Goal: Task Accomplishment & Management: Manage account settings

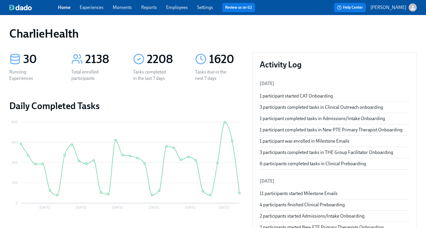
click at [171, 9] on link "Employees" at bounding box center [177, 8] width 22 height 6
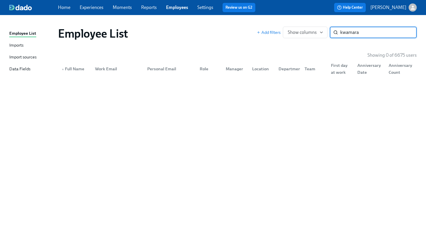
click at [354, 34] on input "kwamara" at bounding box center [378, 33] width 77 height 12
type input "mara paul"
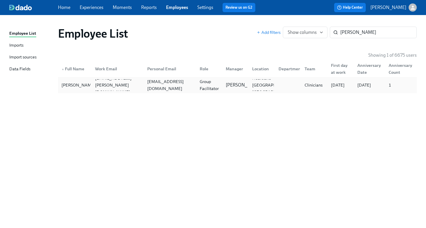
click at [165, 87] on div "kwamara@hotmail.com" at bounding box center [170, 85] width 50 height 14
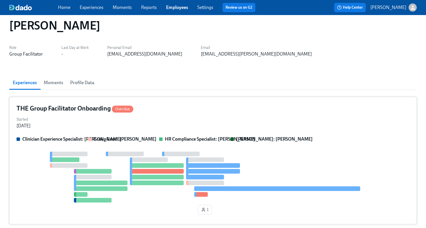
scroll to position [9, 0]
click at [205, 119] on div "Started Sep 12, 2025" at bounding box center [213, 122] width 393 height 14
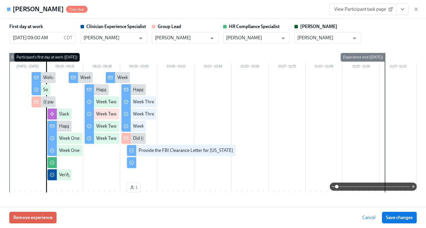
click at [403, 9] on icon "View task page" at bounding box center [403, 9] width 6 height 6
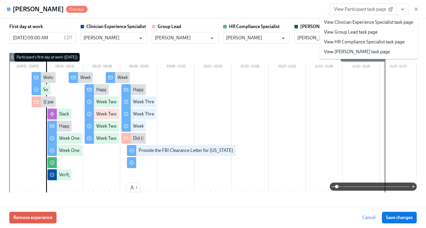
click at [375, 43] on link "View HR Compliance Specialist task page" at bounding box center [364, 42] width 81 height 6
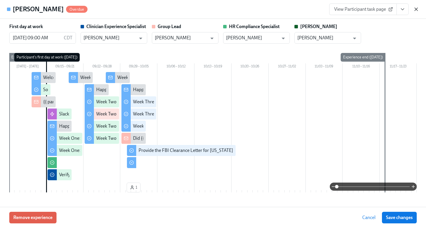
click at [415, 10] on icon "button" at bounding box center [416, 9] width 6 height 6
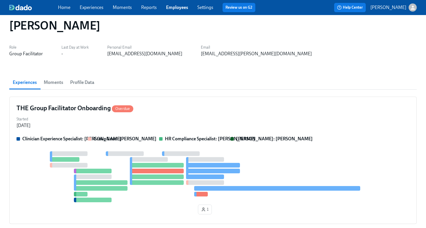
click at [167, 7] on link "Employees" at bounding box center [177, 8] width 22 height 6
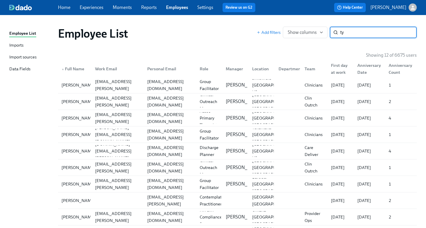
type input "t"
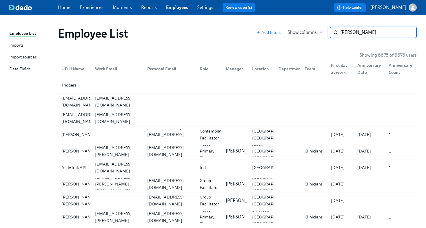
type input "mara paul"
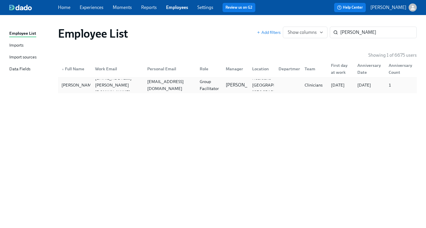
click at [184, 89] on div "kwamara@hotmail.com" at bounding box center [169, 85] width 52 height 12
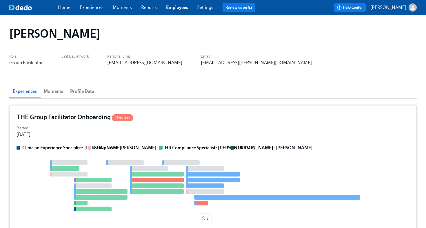
click at [189, 127] on div "Started Sep 12, 2025" at bounding box center [213, 131] width 393 height 14
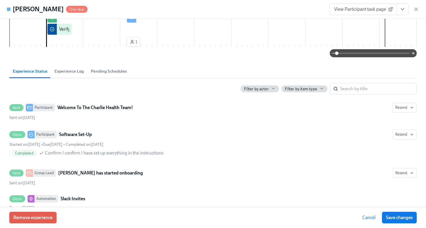
scroll to position [178, 0]
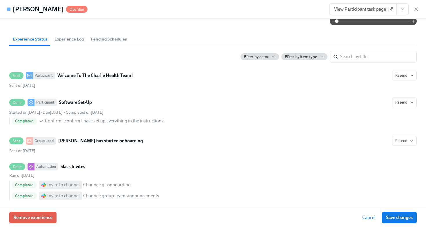
click at [401, 9] on icon "View task page" at bounding box center [403, 9] width 6 height 6
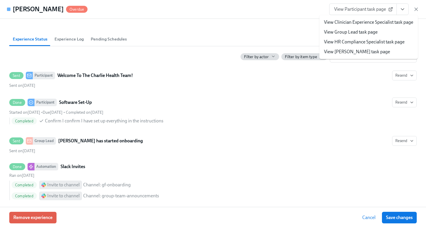
click at [386, 43] on link "View HR Compliance Specialist task page" at bounding box center [364, 42] width 81 height 6
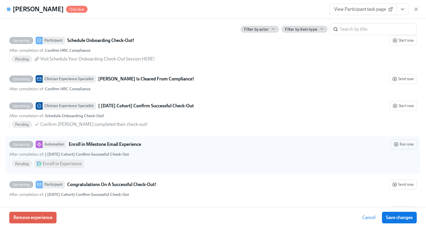
scroll to position [1444, 0]
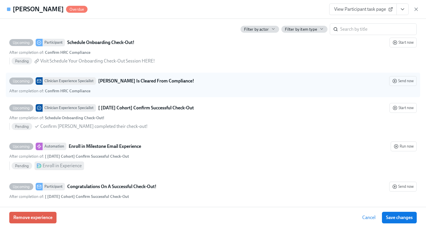
click at [239, 89] on div "After completion of : Confirm HRC Compliance" at bounding box center [213, 91] width 408 height 6
click at [15, 84] on input "Upcoming Clinician Experience Specialist Mara Paul Is Cleared From Compliance! …" at bounding box center [12, 81] width 5 height 5
checkbox input "true"
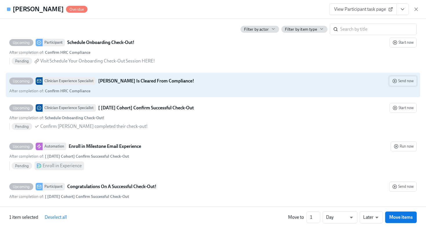
click at [399, 81] on span "Send now" at bounding box center [402, 81] width 21 height 6
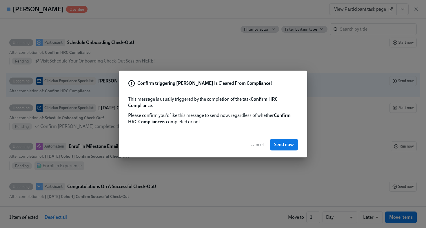
click at [261, 144] on span "Cancel" at bounding box center [256, 145] width 13 height 6
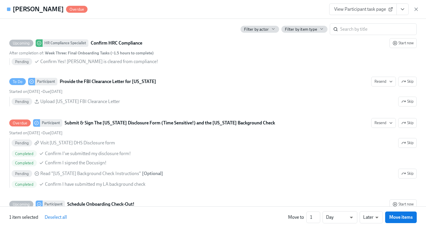
scroll to position [1288, 0]
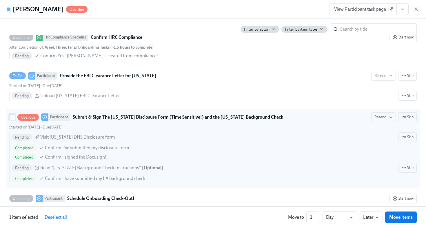
click at [13, 118] on input "Overdue Participant Submit & Sign The Utah Disclosure Form (Time Sensitive!) an…" at bounding box center [12, 117] width 5 height 5
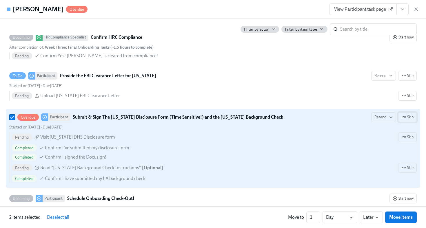
click at [404, 119] on icon "button" at bounding box center [403, 117] width 5 height 5
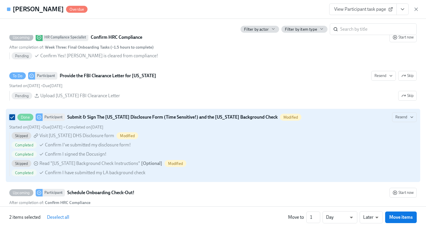
click at [12, 118] on input "Done Participant Submit & Sign The Utah Disclosure Form (Time Sensitive!) and t…" at bounding box center [12, 117] width 5 height 5
checkbox input "false"
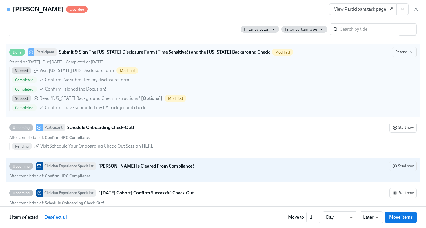
scroll to position [1348, 0]
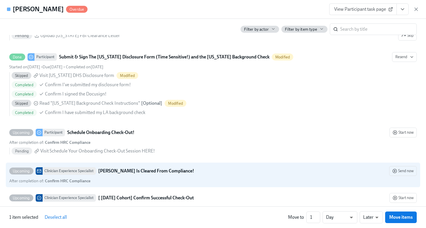
click at [62, 218] on span "Deselect all" at bounding box center [56, 218] width 22 height 6
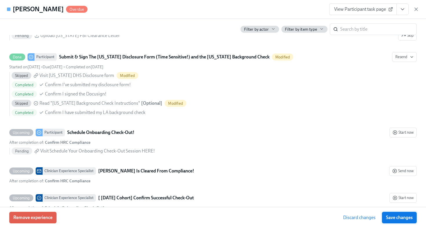
click at [407, 219] on span "Save changes" at bounding box center [399, 218] width 27 height 6
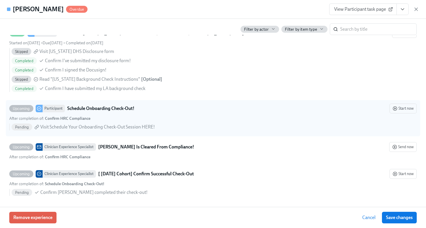
scroll to position [1371, 0]
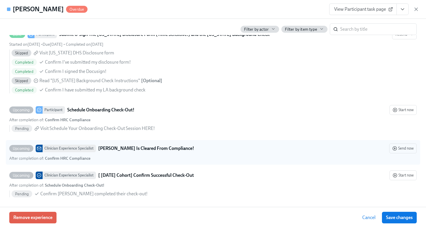
click at [198, 150] on div "Upcoming Clinician Experience Specialist Mara Paul Is Cleared From Compliance! …" at bounding box center [213, 149] width 408 height 10
click at [15, 150] on input "Upcoming Clinician Experience Specialist Mara Paul Is Cleared From Compliance! …" at bounding box center [12, 148] width 5 height 5
checkbox input "true"
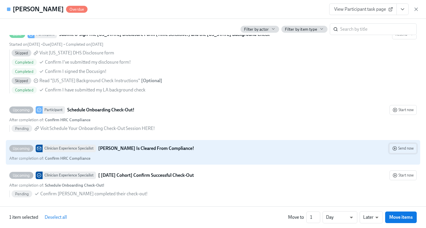
click at [397, 151] on span "Send now" at bounding box center [402, 149] width 21 height 6
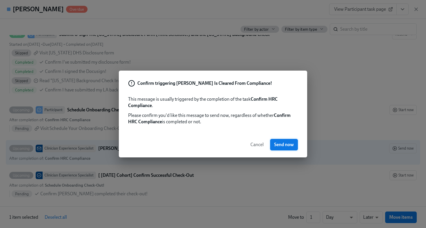
click at [290, 148] on button "Send now" at bounding box center [284, 145] width 28 height 12
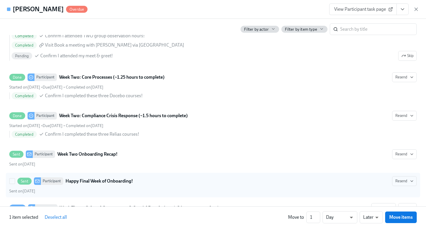
scroll to position [690, 0]
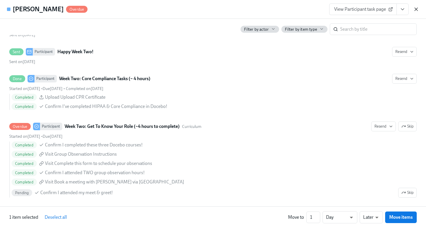
click at [415, 9] on icon "button" at bounding box center [416, 9] width 6 height 6
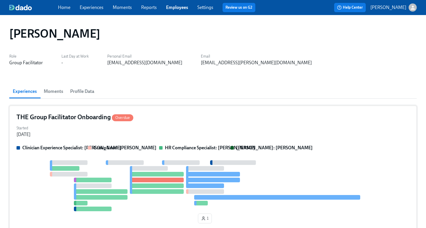
click at [365, 127] on div "Started Sep 12, 2025" at bounding box center [213, 131] width 393 height 14
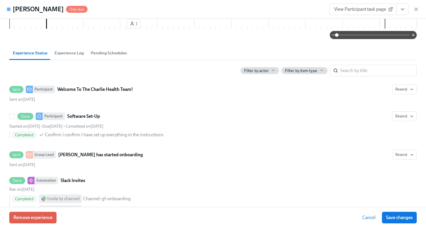
scroll to position [118, 0]
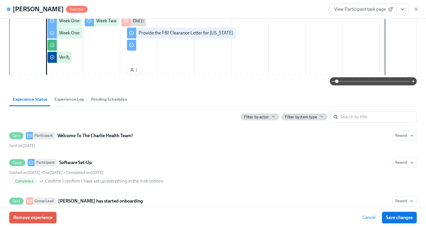
click at [401, 7] on icon "View task page" at bounding box center [403, 9] width 6 height 6
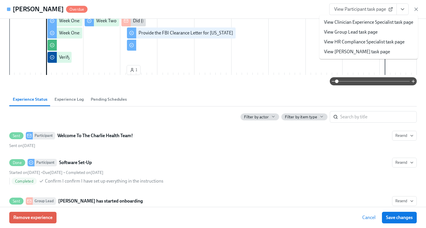
click at [380, 41] on link "View HR Compliance Specialist task page" at bounding box center [364, 42] width 81 height 6
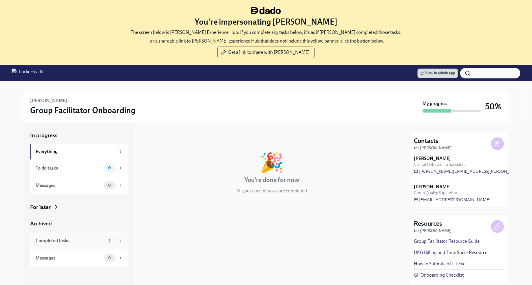
click at [109, 242] on span "1" at bounding box center [109, 241] width 9 height 4
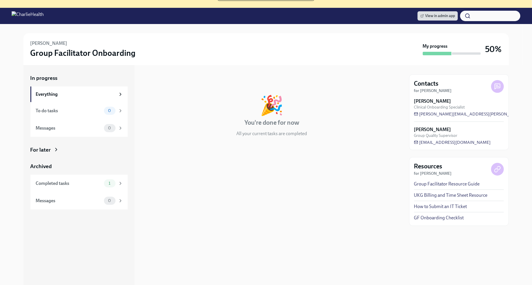
scroll to position [59, 0]
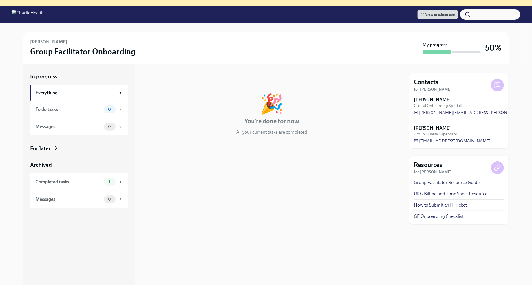
click at [53, 148] on icon at bounding box center [56, 148] width 6 height 6
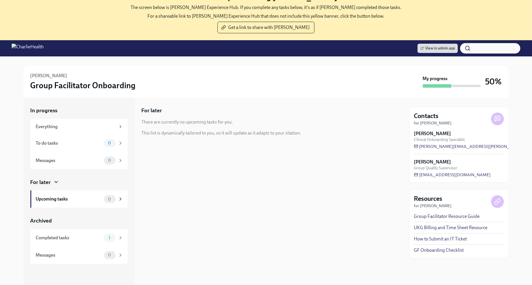
scroll to position [17, 0]
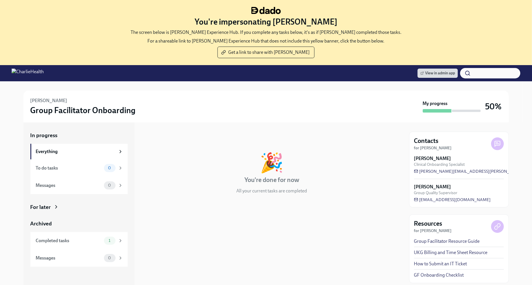
click at [52, 209] on div "For later" at bounding box center [78, 208] width 97 height 8
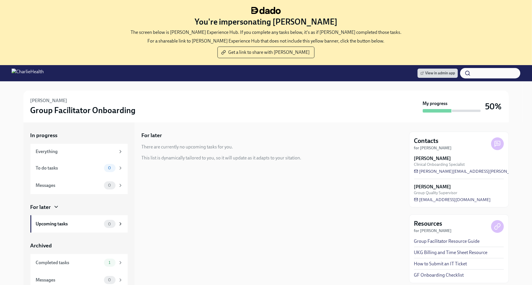
click at [51, 245] on div "Archived" at bounding box center [78, 246] width 97 height 8
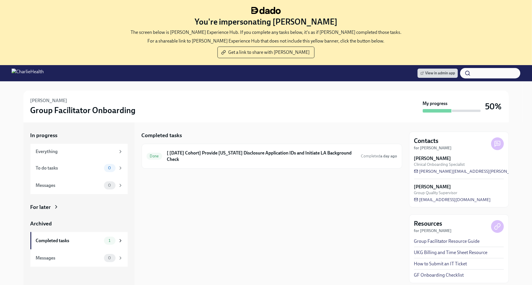
click at [59, 206] on div "For later" at bounding box center [78, 208] width 97 height 8
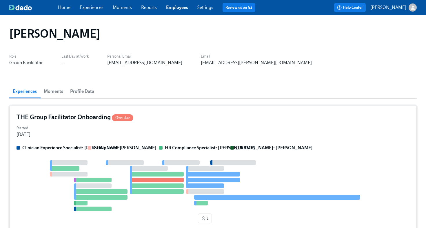
click at [350, 125] on div "Started Sep 12, 2025" at bounding box center [213, 131] width 393 height 14
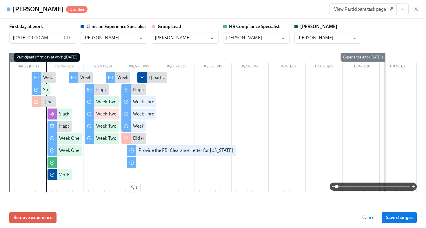
click at [402, 12] on button "View task page" at bounding box center [402, 9] width 12 height 12
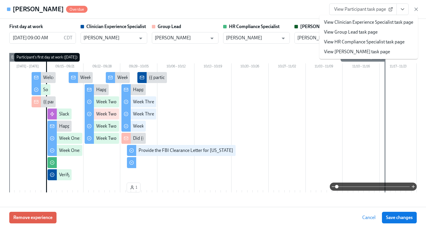
click at [387, 43] on link "View HR Compliance Specialist task page" at bounding box center [364, 42] width 81 height 6
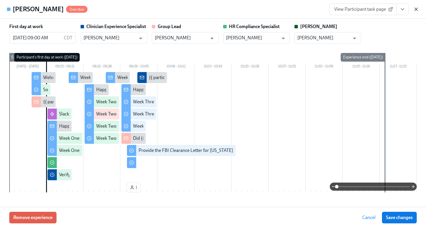
click at [416, 9] on icon "button" at bounding box center [416, 9] width 3 height 3
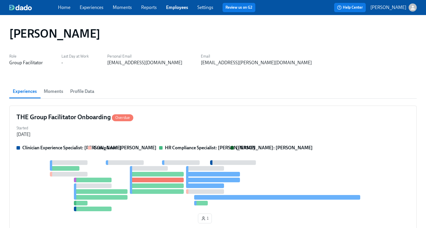
click at [179, 8] on link "Employees" at bounding box center [177, 8] width 22 height 6
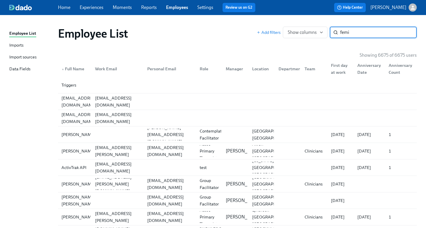
type input "femi"
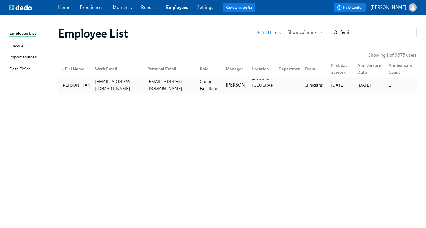
click at [84, 91] on div "[PERSON_NAME] [EMAIL_ADDRESS][DOMAIN_NAME] [EMAIL_ADDRESS][DOMAIN_NAME] Group F…" at bounding box center [237, 85] width 359 height 16
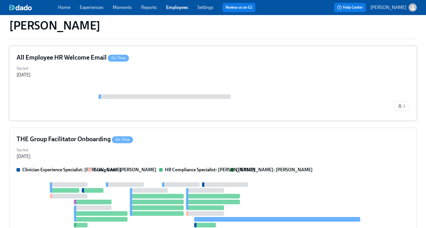
scroll to position [256, 0]
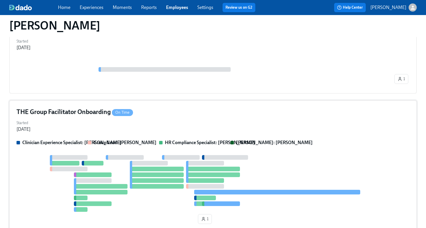
click at [168, 127] on div "Started [DATE]" at bounding box center [213, 126] width 393 height 14
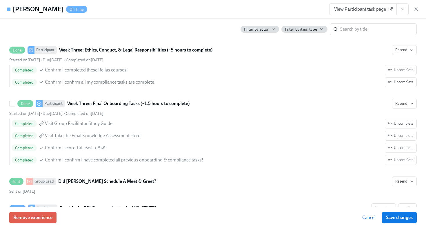
scroll to position [1146, 0]
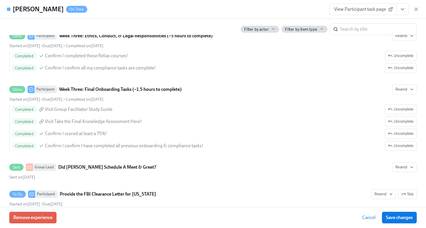
click at [360, 12] on span "View Participant task page" at bounding box center [363, 9] width 58 height 6
click at [417, 12] on icon "button" at bounding box center [416, 9] width 6 height 6
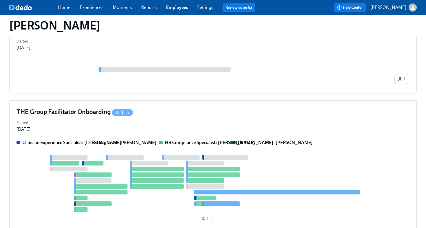
click at [181, 9] on link "Employees" at bounding box center [177, 8] width 22 height 6
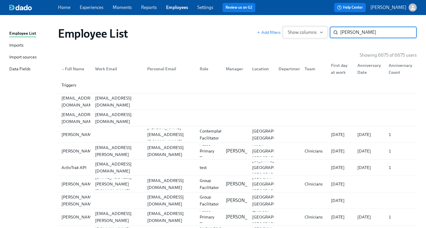
type input "thania"
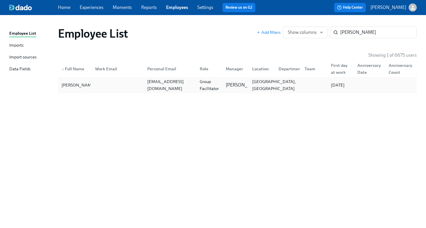
click at [252, 87] on div "Lafayette, IN" at bounding box center [274, 85] width 48 height 14
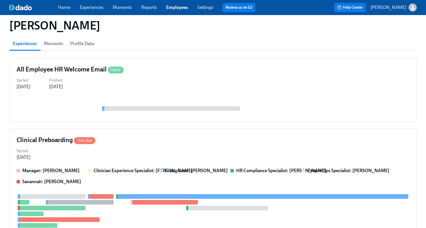
scroll to position [69, 0]
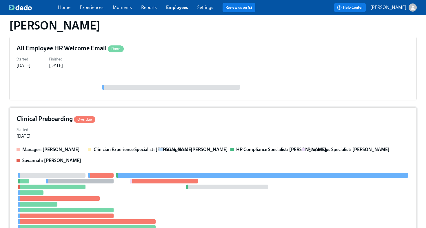
click at [184, 115] on div "Clinical Preboarding Overdue" at bounding box center [213, 119] width 393 height 9
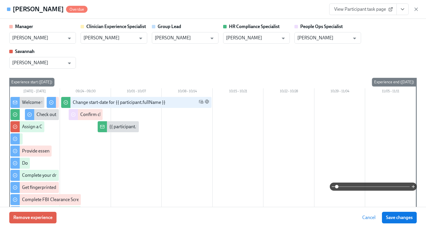
click at [347, 10] on span "View Participant task page" at bounding box center [363, 9] width 58 height 6
click at [416, 9] on icon "button" at bounding box center [416, 9] width 3 height 3
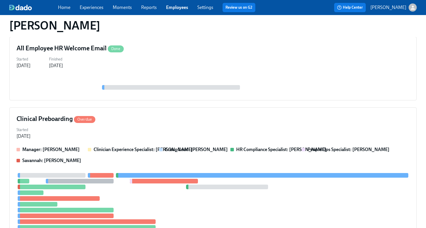
click at [183, 9] on link "Employees" at bounding box center [177, 8] width 22 height 6
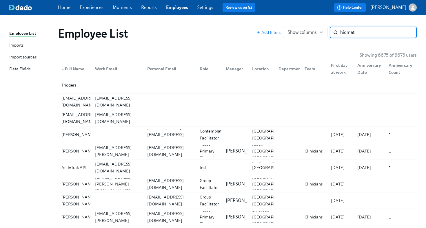
type input "hiqmat"
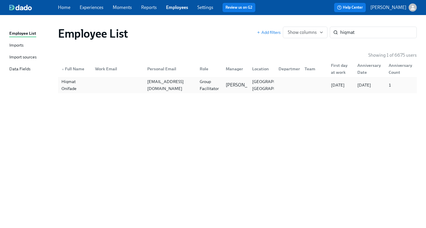
click at [88, 92] on div "Hiqmat Onifade onifadehiqmat@gmail.com Group Facilitator Ashley Stevenson Irvin…" at bounding box center [237, 85] width 359 height 16
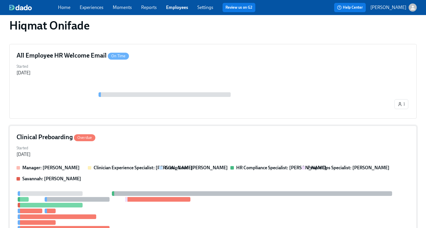
scroll to position [62, 0]
click at [111, 147] on div "Started Sep 03, 2025" at bounding box center [213, 151] width 393 height 14
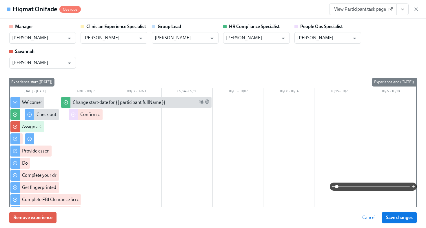
click at [362, 11] on span "View Participant task page" at bounding box center [363, 9] width 58 height 6
click at [415, 10] on icon "button" at bounding box center [416, 9] width 3 height 3
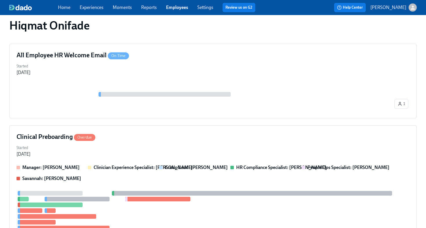
click at [179, 9] on link "Employees" at bounding box center [177, 8] width 22 height 6
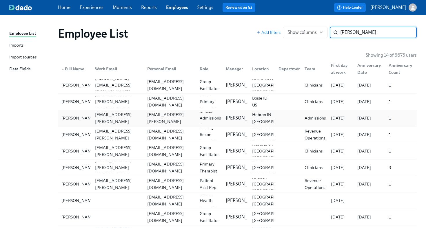
type input "mara paul"
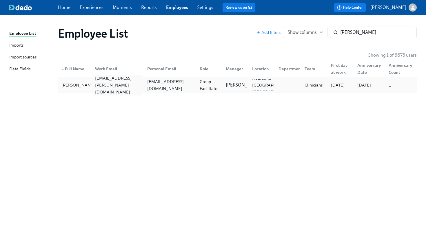
click at [130, 79] on div "kwamara.paul@charliehealth.com" at bounding box center [116, 85] width 52 height 12
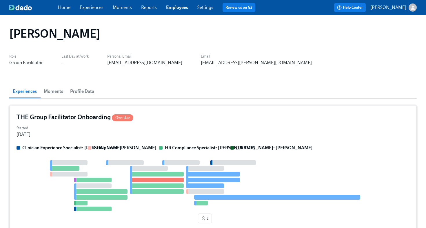
click at [161, 133] on div "Started Sep 12, 2025" at bounding box center [213, 131] width 393 height 14
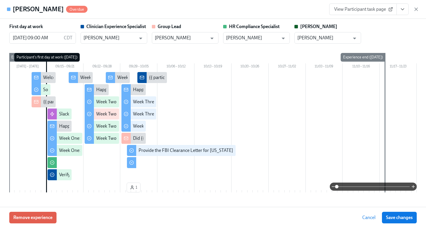
click at [402, 10] on icon "View task page" at bounding box center [403, 9] width 6 height 6
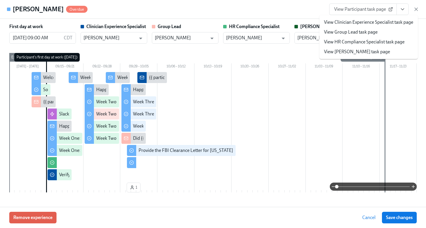
click at [377, 44] on link "View HR Compliance Specialist task page" at bounding box center [364, 42] width 81 height 6
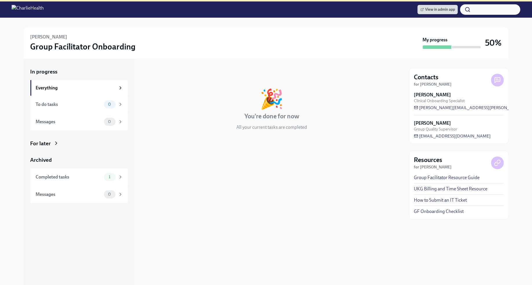
scroll to position [65, 0]
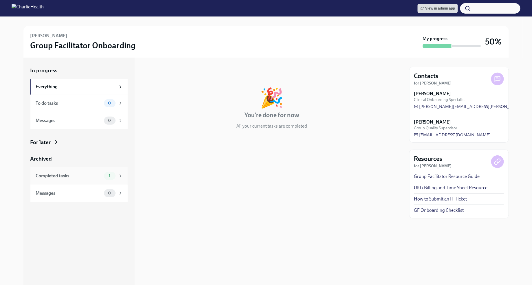
click at [117, 174] on div "1" at bounding box center [113, 176] width 19 height 8
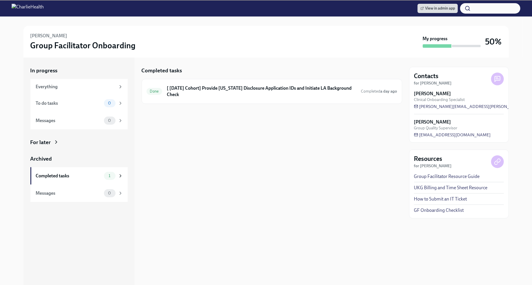
click at [43, 142] on div "For later" at bounding box center [40, 143] width 21 height 8
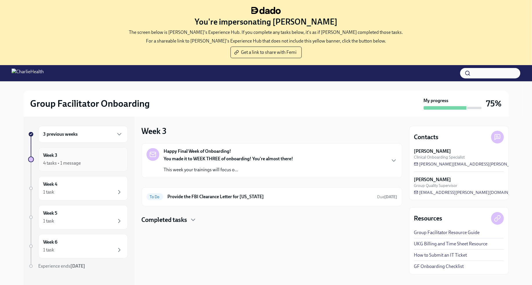
click at [88, 164] on div "4 tasks • 1 message" at bounding box center [82, 163] width 79 height 7
click at [104, 134] on div "3 previous weeks" at bounding box center [82, 134] width 79 height 7
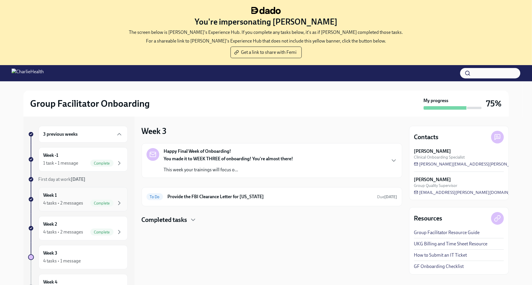
click at [120, 194] on div "Week 1 4 tasks • 2 messages Complete" at bounding box center [82, 199] width 79 height 14
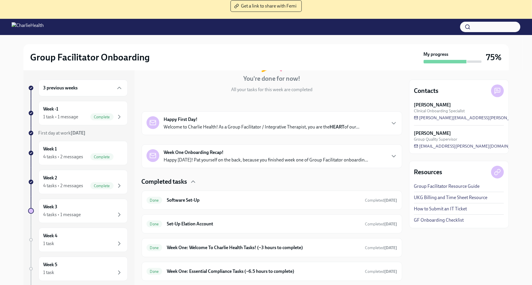
scroll to position [52, 0]
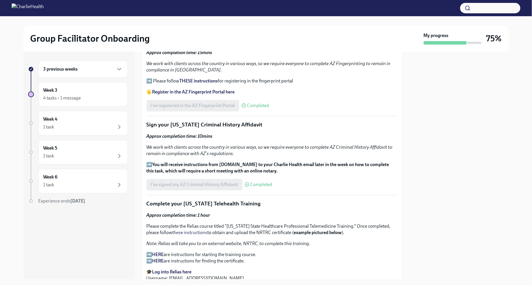
scroll to position [634, 0]
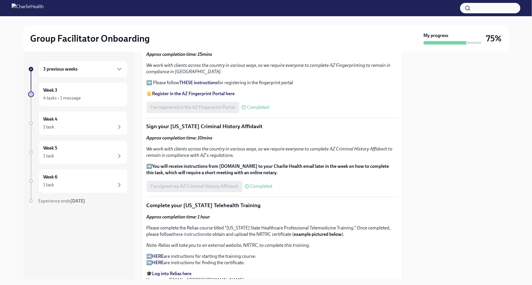
click at [187, 84] on strong "THESE instructions" at bounding box center [199, 83] width 39 height 6
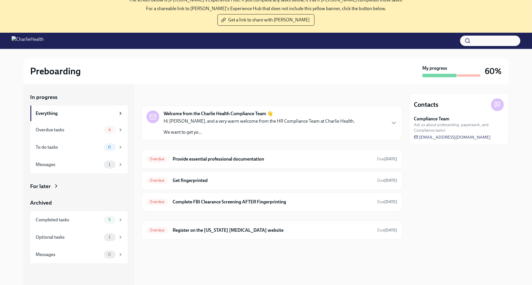
scroll to position [34, 0]
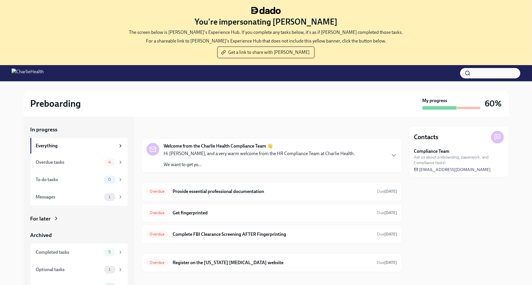
click at [258, 53] on span "Get a link to share with Thania" at bounding box center [266, 53] width 87 height 6
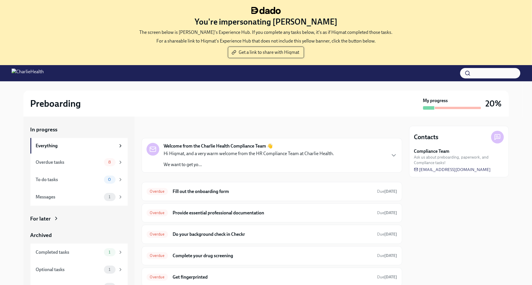
click at [281, 51] on span "Get a link to share with Hiqmat" at bounding box center [266, 53] width 66 height 6
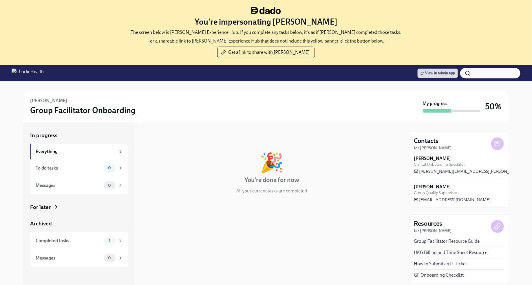
click at [52, 207] on div "For later" at bounding box center [78, 208] width 97 height 8
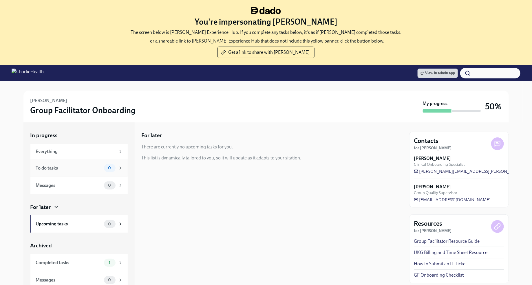
click at [114, 171] on div "0" at bounding box center [113, 168] width 19 height 8
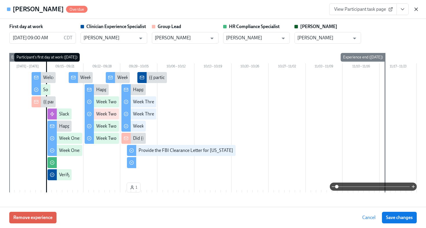
click at [417, 10] on icon "button" at bounding box center [416, 9] width 3 height 3
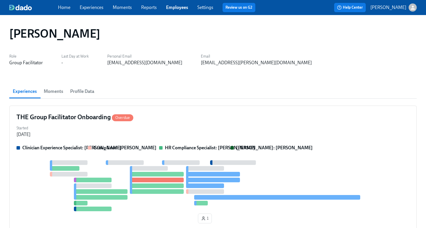
click at [183, 11] on div "Home Experiences Moments Reports Employees Settings Review us on G2" at bounding box center [159, 7] width 202 height 9
click at [183, 8] on link "Employees" at bounding box center [177, 8] width 22 height 6
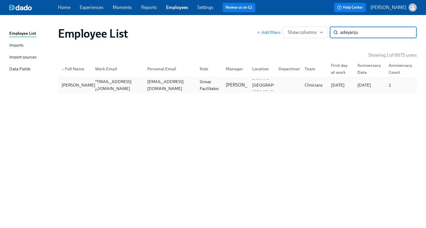
type input "adeyanju"
click at [90, 88] on div "Femi Adeyanju" at bounding box center [78, 85] width 39 height 7
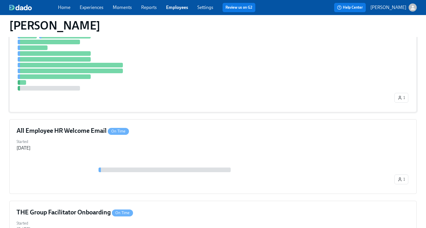
scroll to position [237, 0]
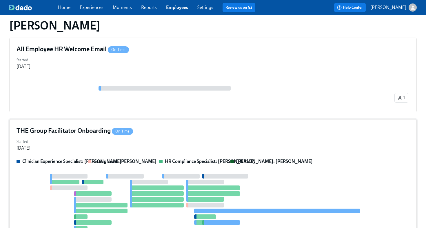
click at [175, 142] on div "Started Sep 12, 2025" at bounding box center [213, 145] width 393 height 14
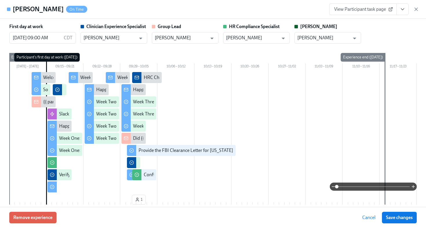
click at [400, 9] on icon "View task page" at bounding box center [403, 9] width 6 height 6
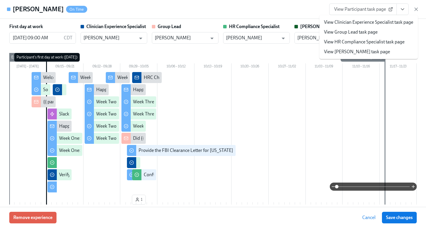
click at [369, 44] on link "View HR Compliance Specialist task page" at bounding box center [364, 42] width 81 height 6
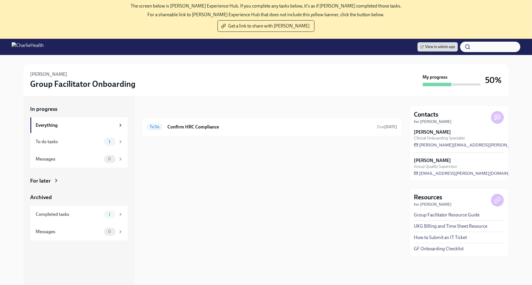
scroll to position [27, 0]
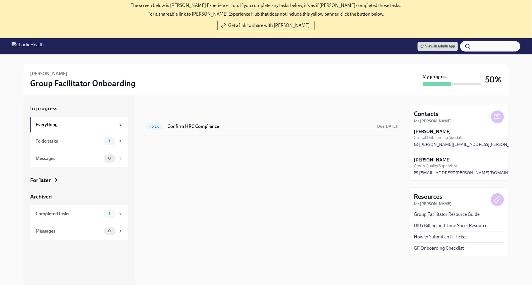
click at [379, 124] on span "Due in 3 days" at bounding box center [388, 126] width 20 height 5
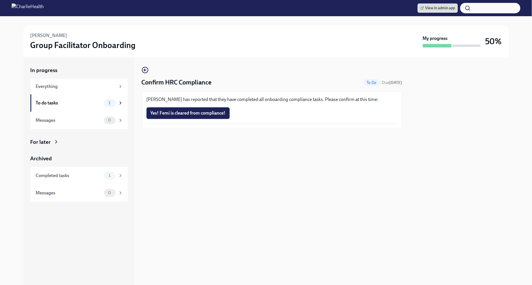
click at [209, 114] on span "Yes! Femi is cleared from compliance!" at bounding box center [188, 113] width 75 height 6
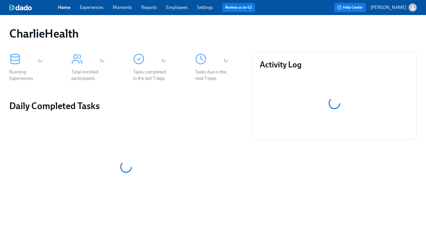
click at [175, 8] on link "Employees" at bounding box center [177, 8] width 22 height 6
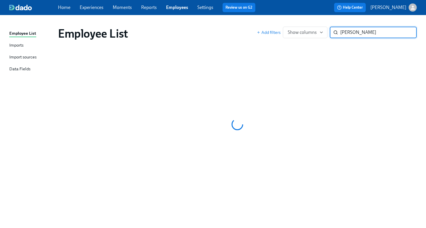
type input "[PERSON_NAME]"
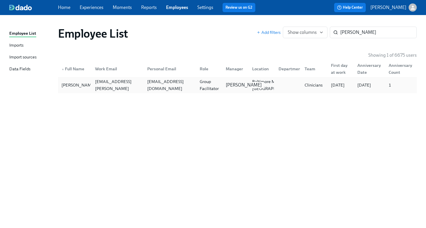
click at [246, 83] on div "[PERSON_NAME]" at bounding box center [243, 85] width 41 height 6
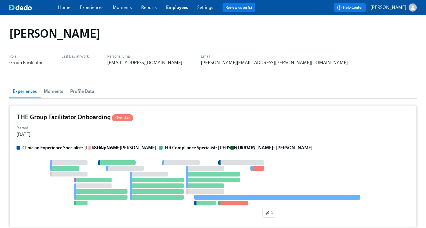
click at [189, 127] on div "Started [DATE]" at bounding box center [213, 131] width 393 height 14
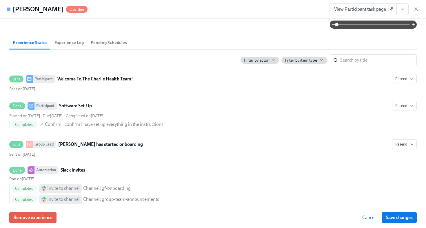
scroll to position [163, 0]
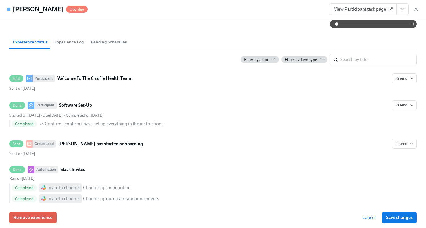
click at [405, 7] on icon "View task page" at bounding box center [403, 9] width 6 height 6
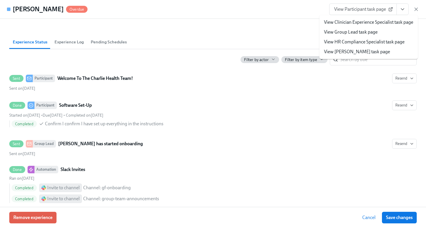
click at [364, 44] on link "View HR Compliance Specialist task page" at bounding box center [364, 42] width 81 height 6
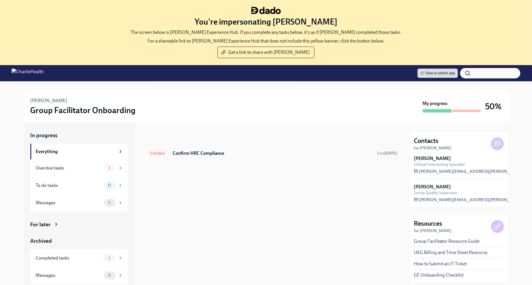
click at [385, 153] on strong "[DATE]" at bounding box center [391, 153] width 13 height 5
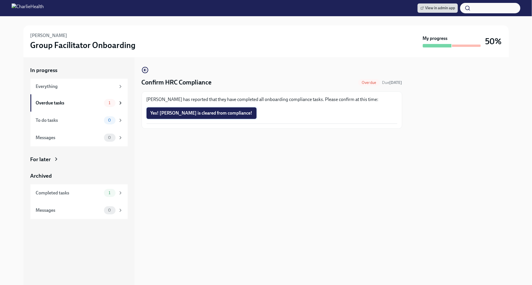
click at [231, 116] on span "Yes! [PERSON_NAME] is cleared from compliance!" at bounding box center [202, 113] width 102 height 6
